Goal: Task Accomplishment & Management: Use online tool/utility

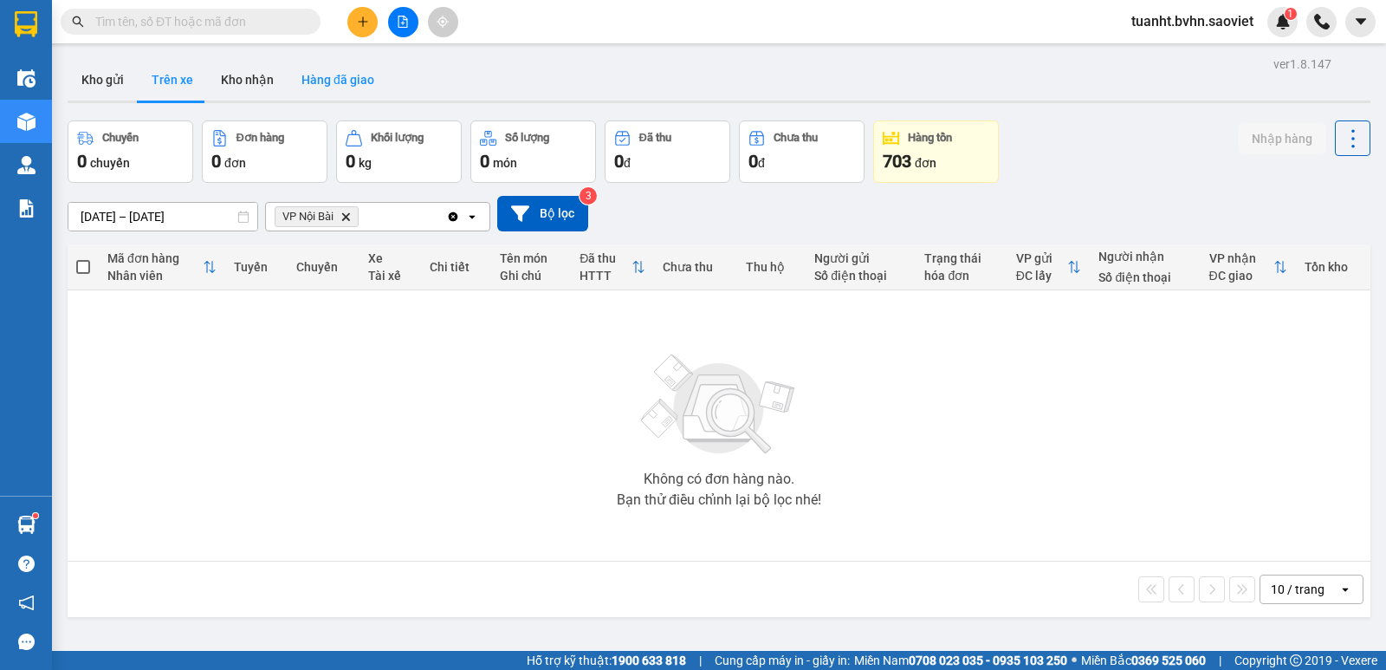
click at [342, 78] on button "Hàng đã giao" at bounding box center [338, 80] width 101 height 42
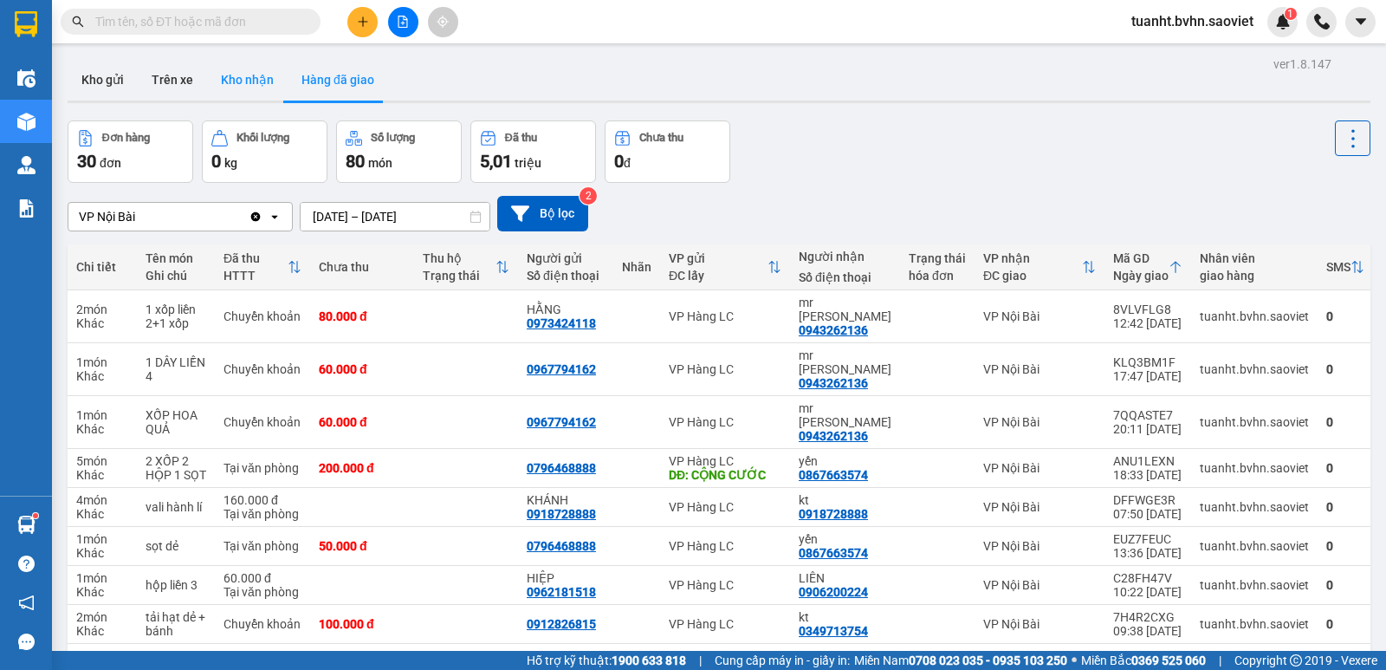
click at [264, 86] on button "Kho nhận" at bounding box center [247, 80] width 81 height 42
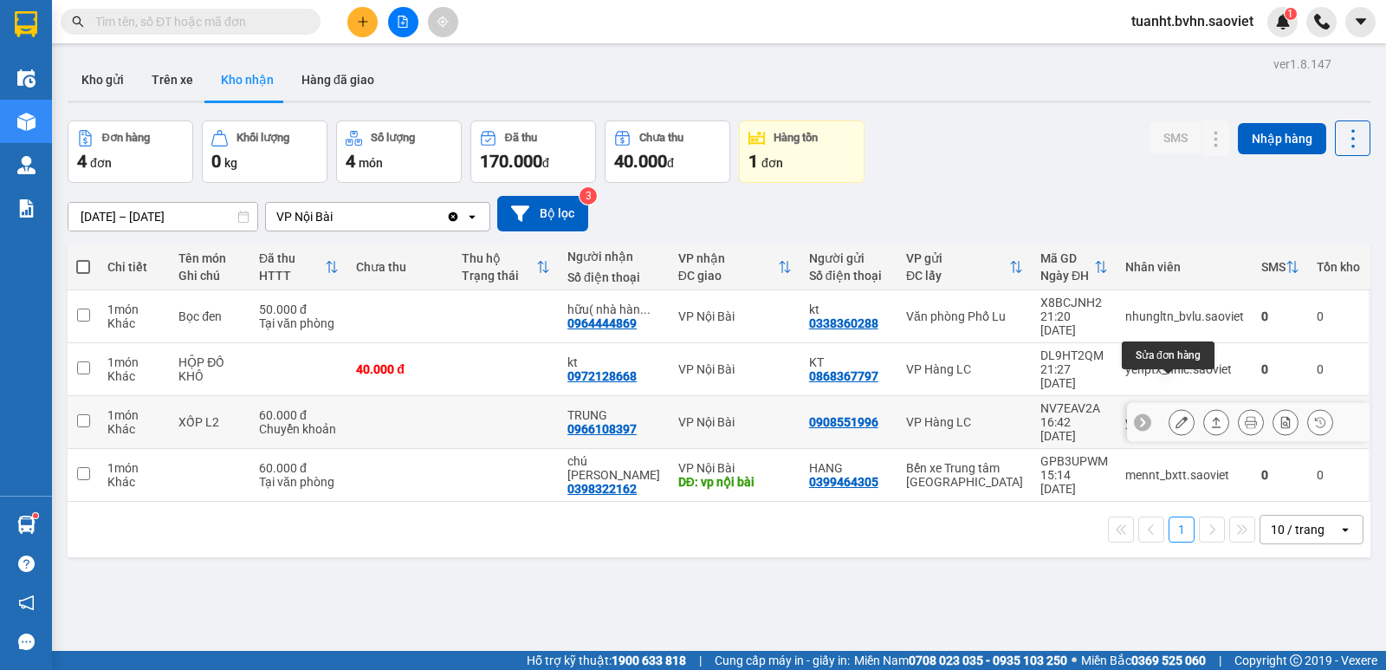
click at [1170, 407] on button at bounding box center [1182, 422] width 24 height 30
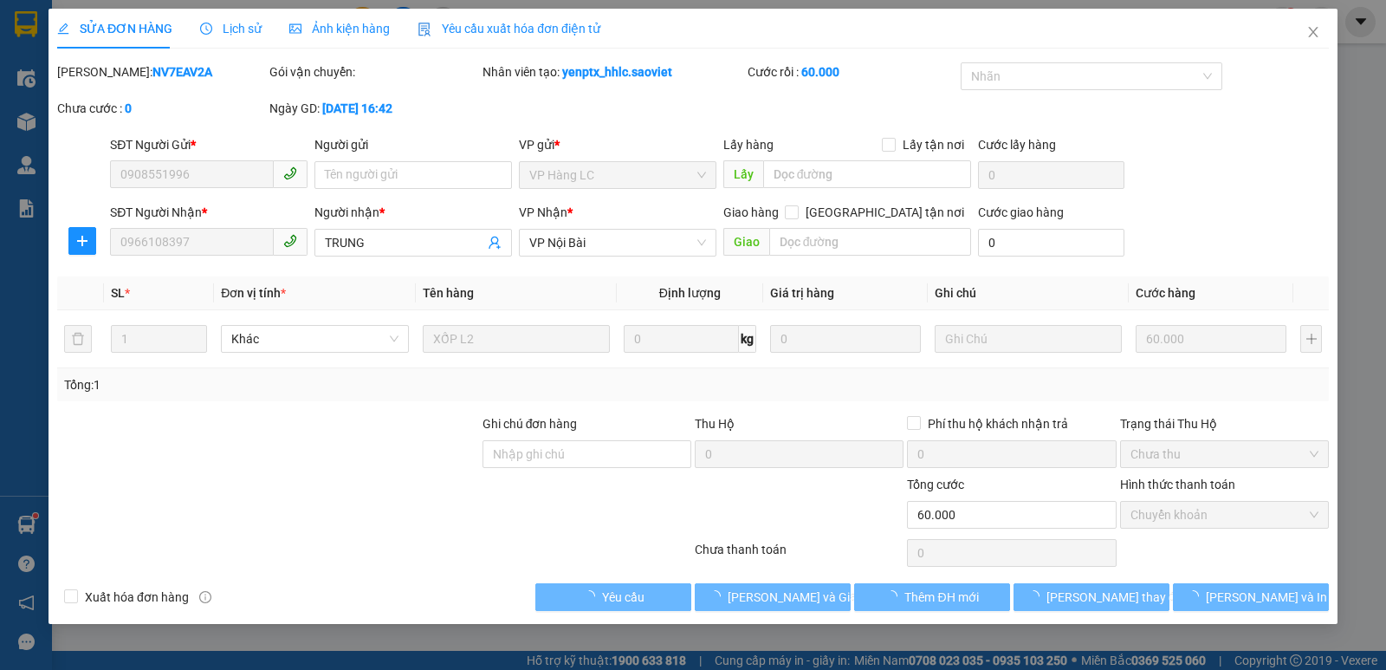
type input "0908551996"
type input "0966108397"
type input "TRUNG"
type input "0"
type input "60.000"
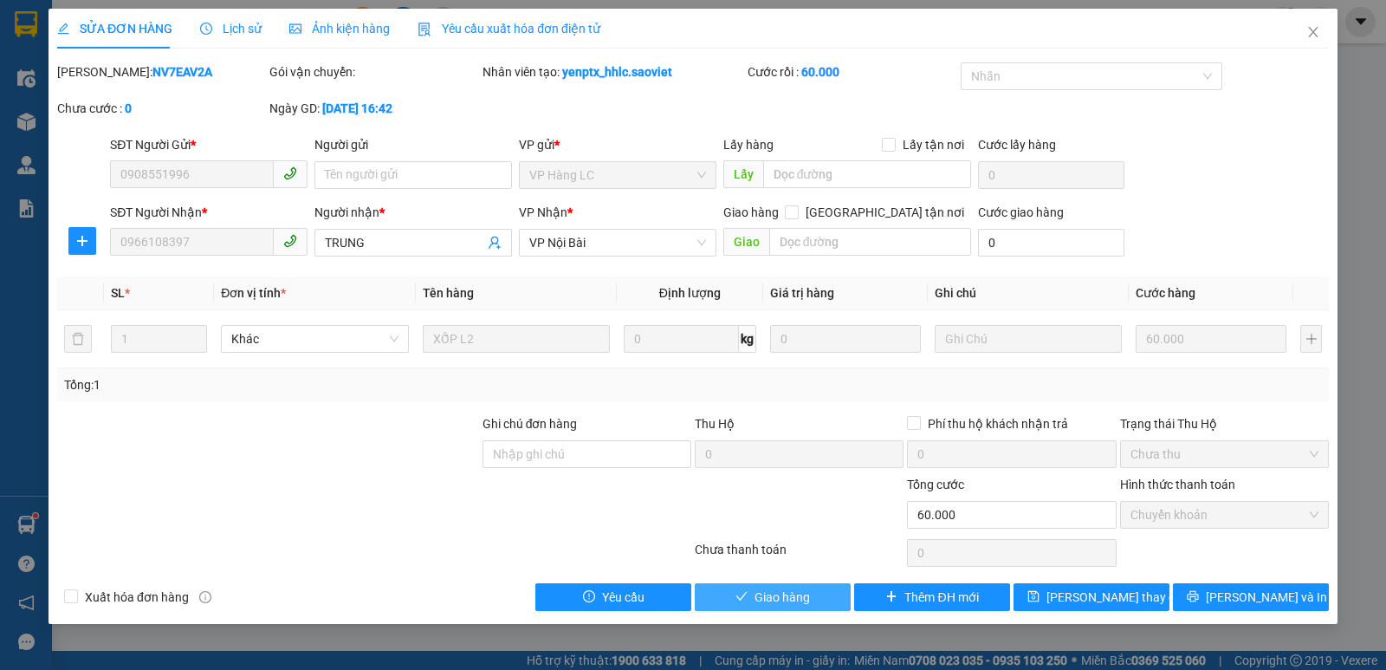
click at [788, 591] on span "Giao hàng" at bounding box center [782, 596] width 55 height 19
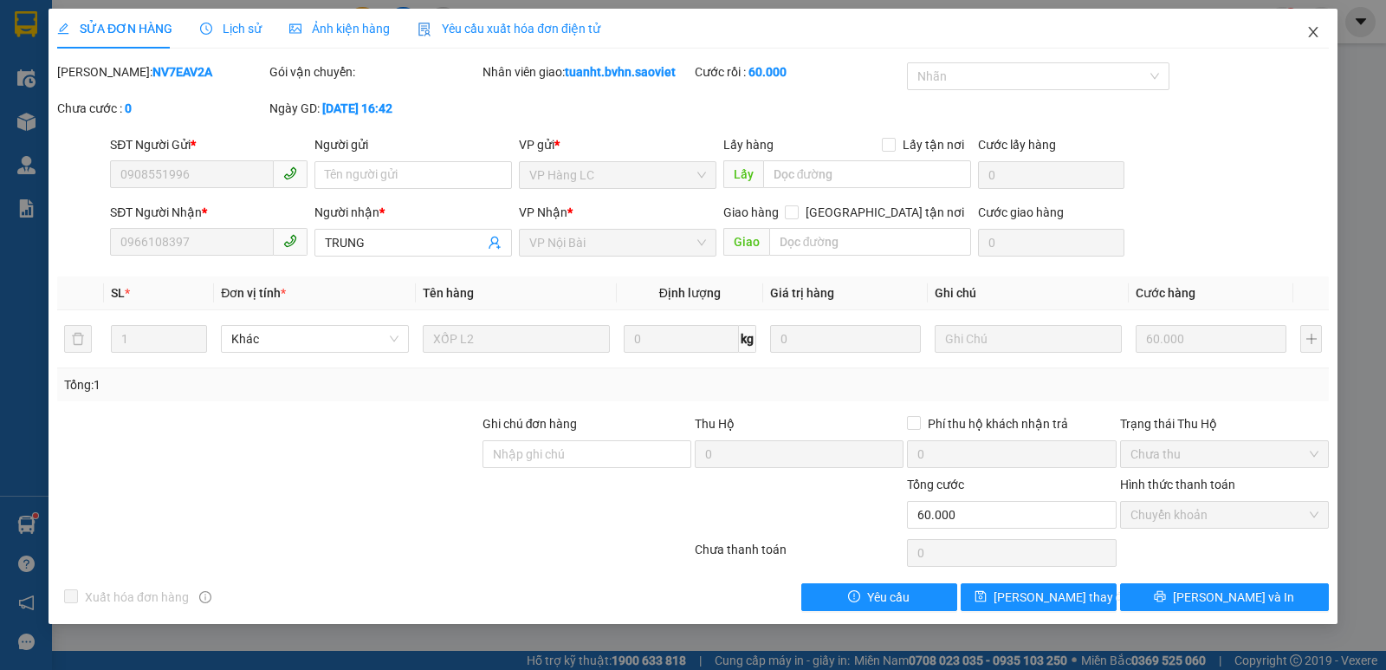
click at [1305, 23] on span "Close" at bounding box center [1313, 33] width 49 height 49
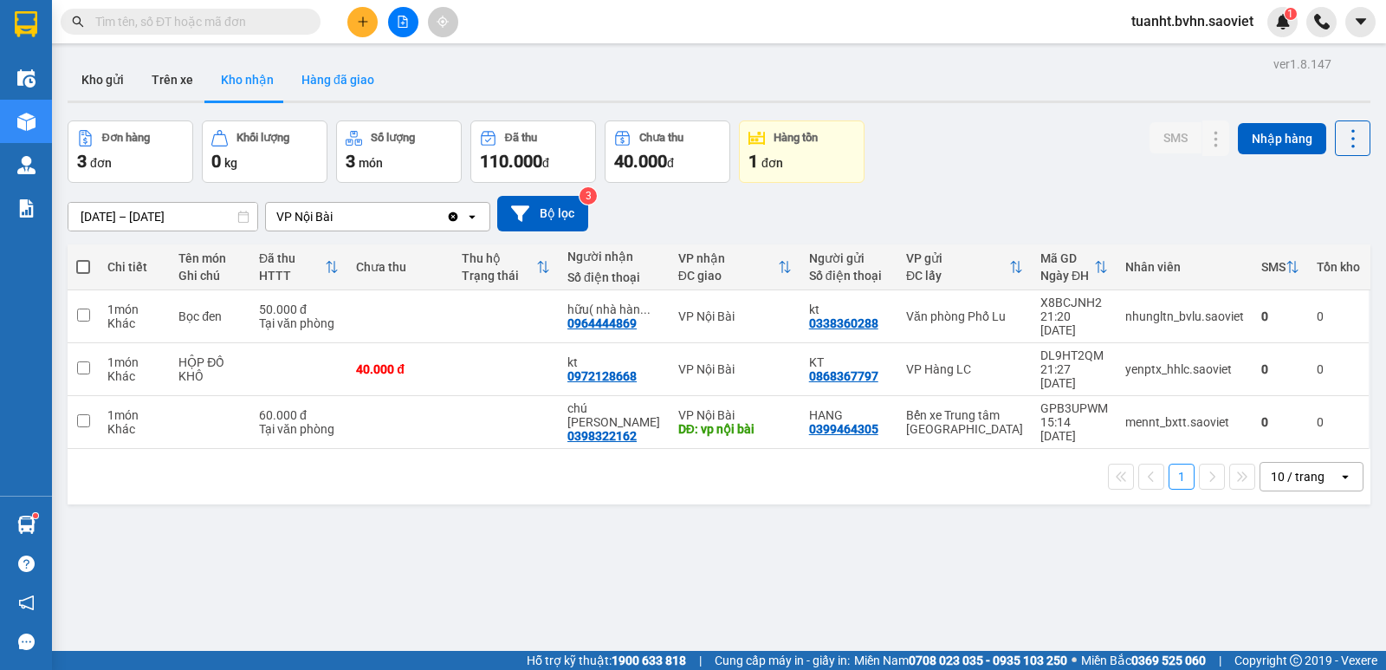
click at [339, 86] on button "Hàng đã giao" at bounding box center [338, 80] width 101 height 42
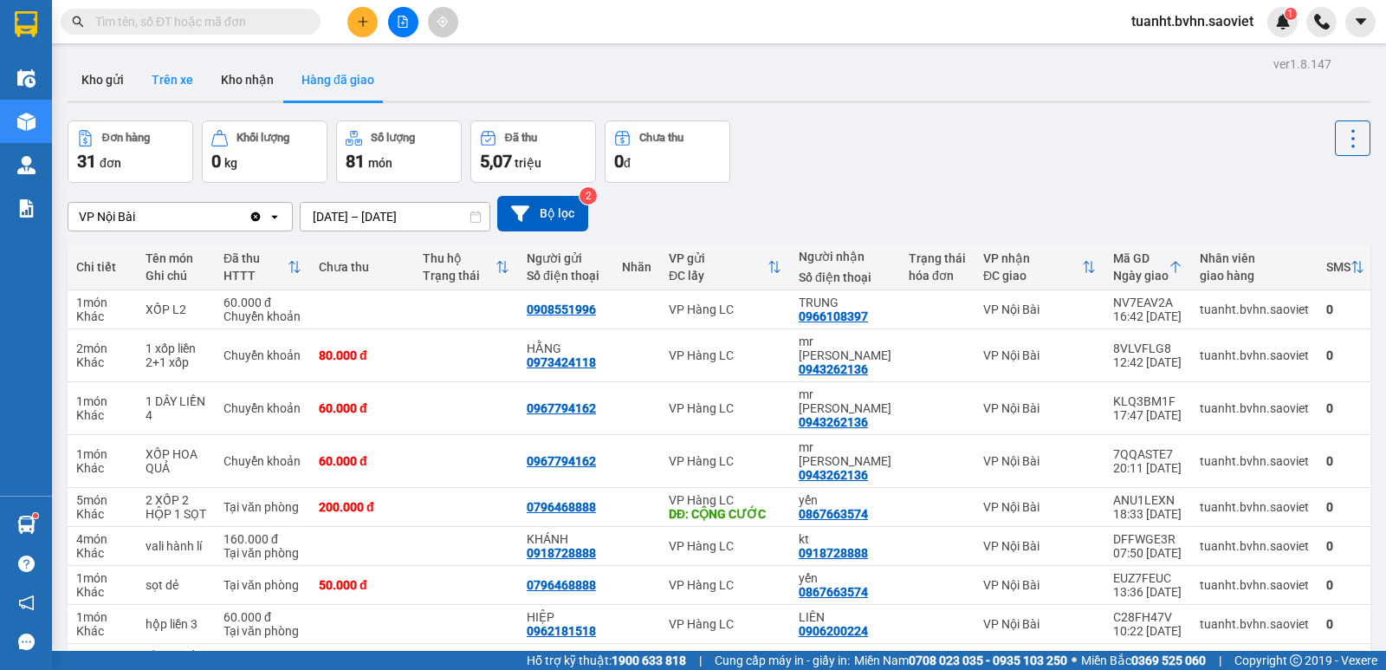
click at [186, 80] on button "Trên xe" at bounding box center [172, 80] width 69 height 42
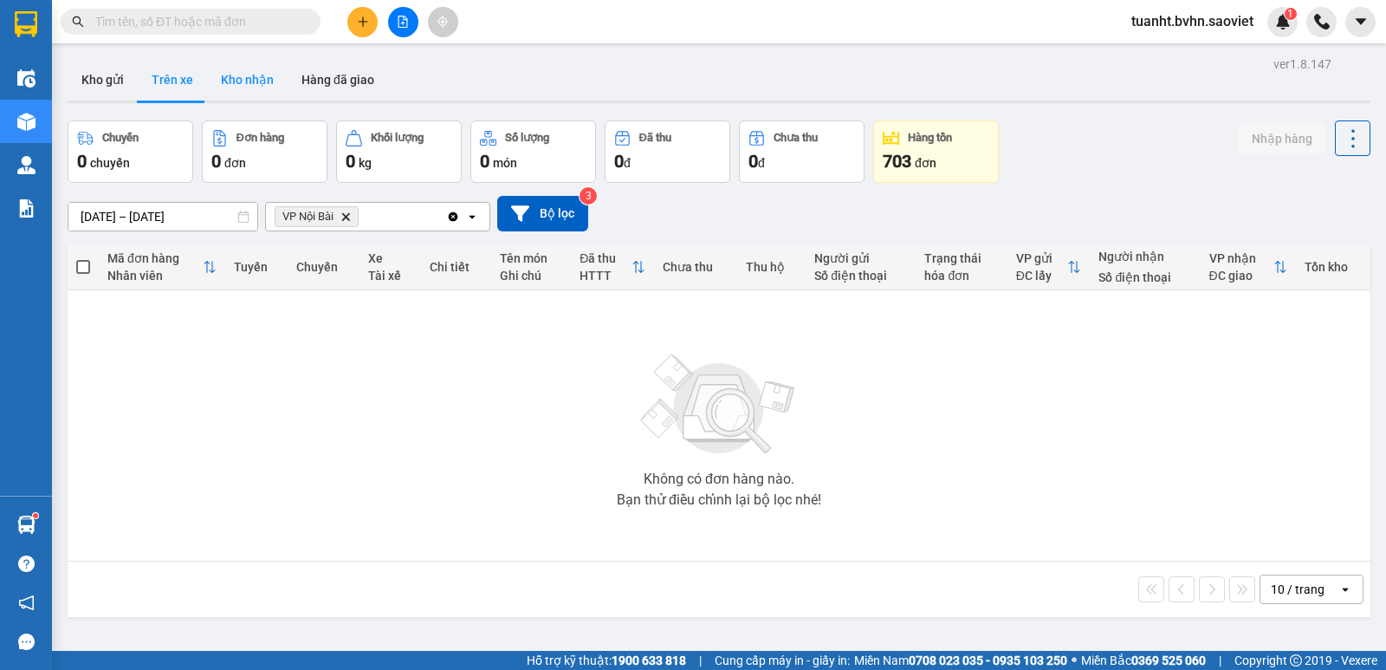
click at [230, 84] on button "Kho nhận" at bounding box center [247, 80] width 81 height 42
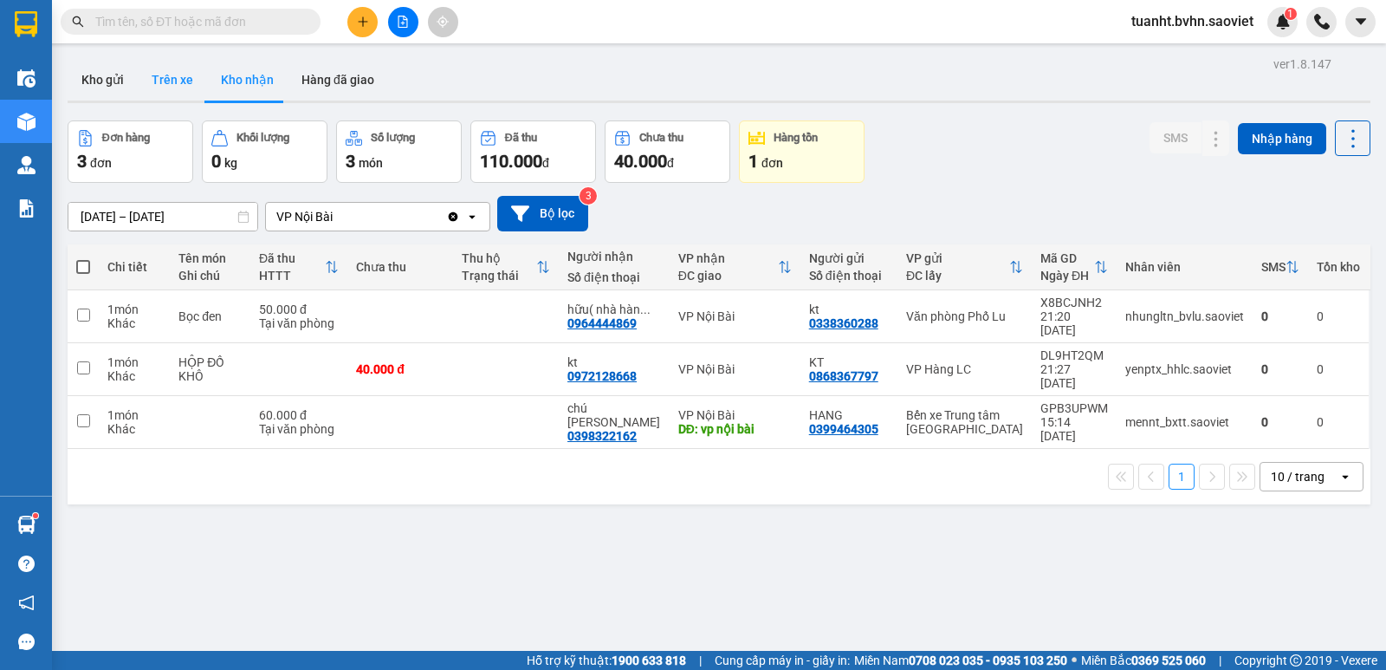
click at [181, 82] on button "Trên xe" at bounding box center [172, 80] width 69 height 42
